Goal: Information Seeking & Learning: Learn about a topic

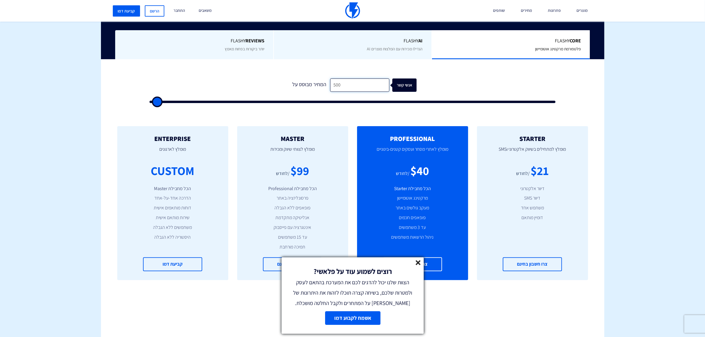
click at [361, 80] on input "500" at bounding box center [359, 84] width 59 height 13
type input "8"
type input "500"
type input "82"
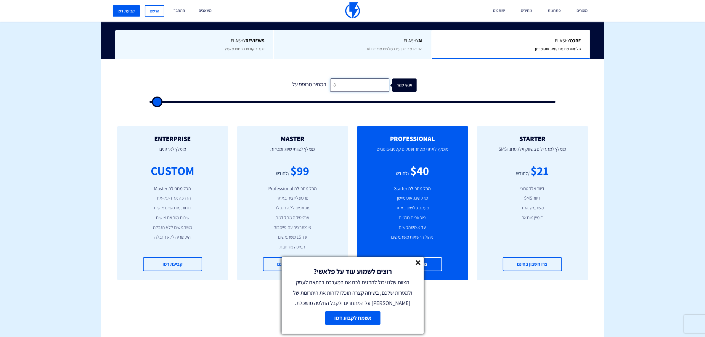
type input "500"
type input "820"
type input "1000"
type input "8,200"
type input "8000"
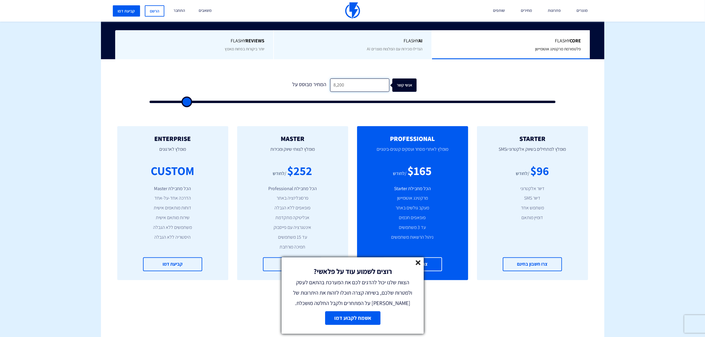
type input "82,000"
type input "82000"
type input "82,000"
